Goal: Obtain resource: Download file/media

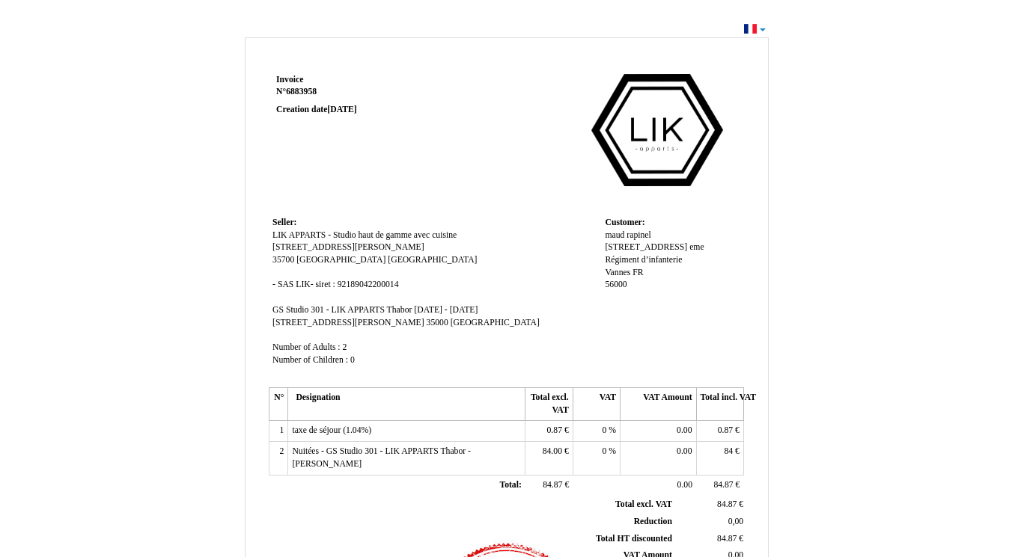
click at [423, 170] on td "Invoice Invoice N° 6883958 6883958 Creation date [DATE]" at bounding box center [364, 141] width 190 height 143
click at [498, 256] on td "Seller: Seller: LIK APPARTS - Studio haut de gamme avec cuisine LIK APPARTS - S…" at bounding box center [435, 298] width 332 height 171
click at [478, 205] on td at bounding box center [601, 141] width 285 height 143
click at [475, 208] on td at bounding box center [601, 141] width 285 height 143
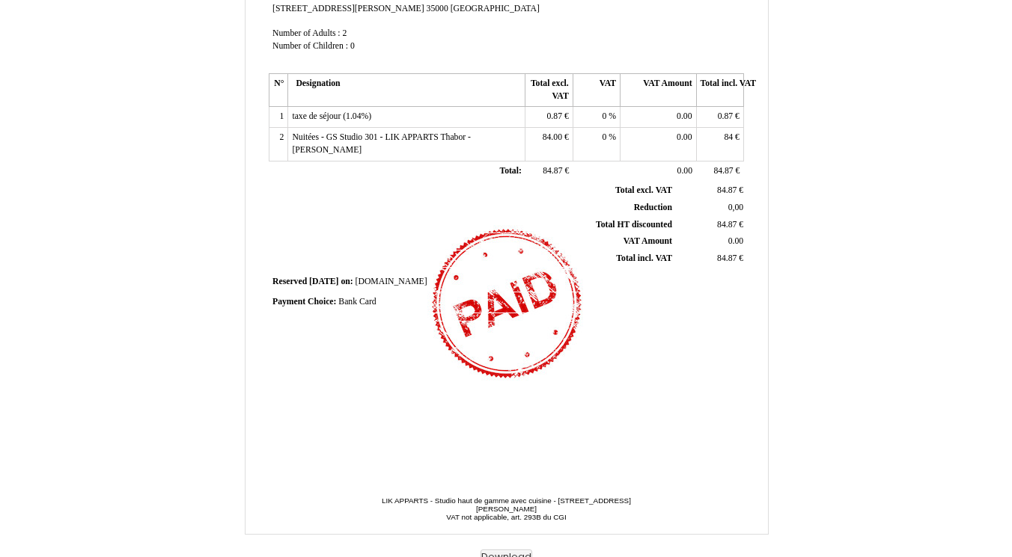
scroll to position [322, 0]
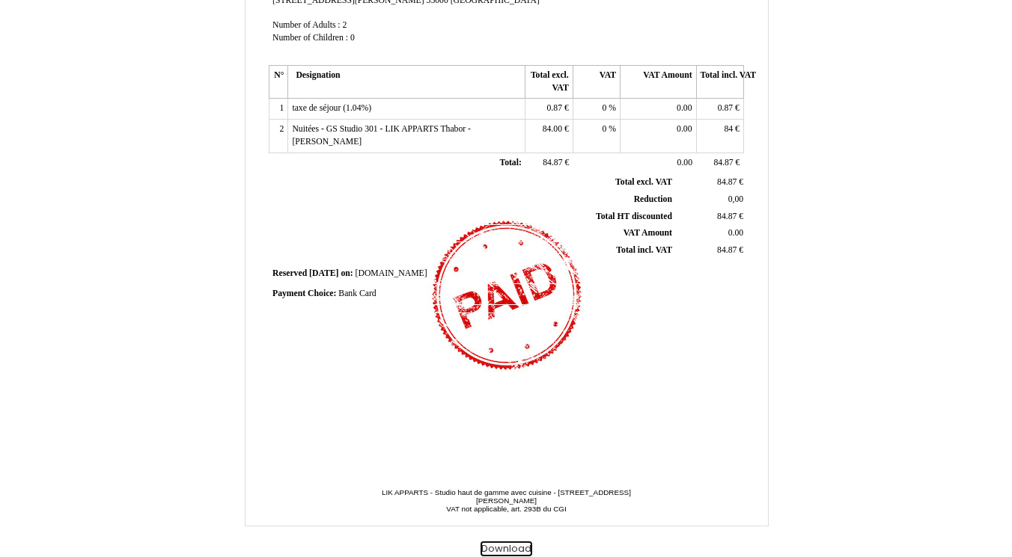
click at [506, 548] on button "Download" at bounding box center [506, 550] width 52 height 16
